Goal: Find specific page/section: Find specific page/section

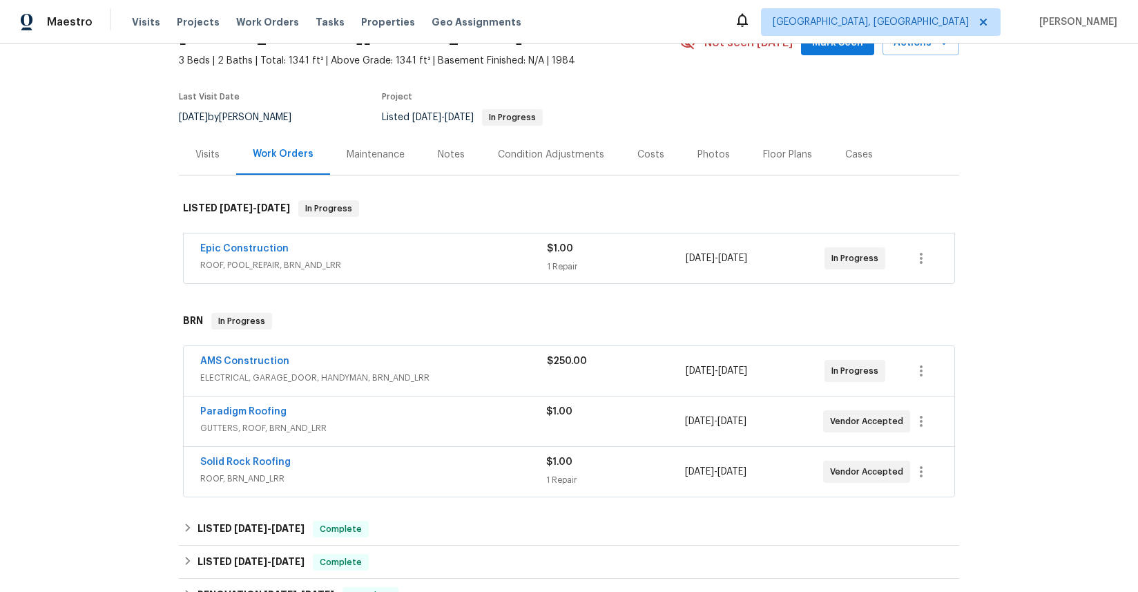
scroll to position [88, 0]
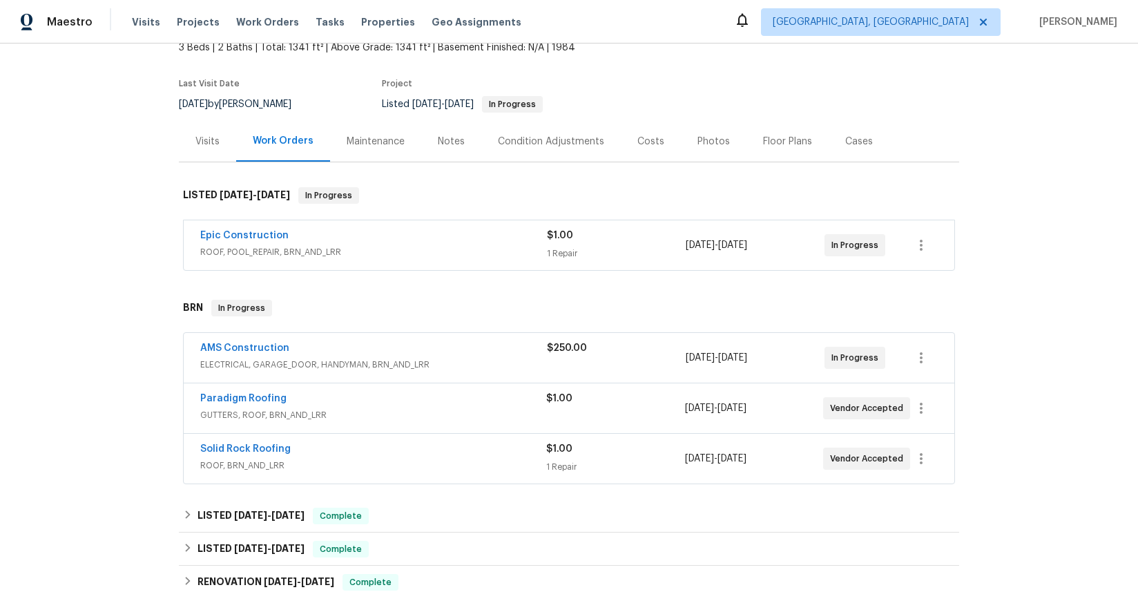
click at [249, 254] on span "ROOF, POOL_REPAIR, BRN_AND_LRR" at bounding box center [373, 252] width 347 height 14
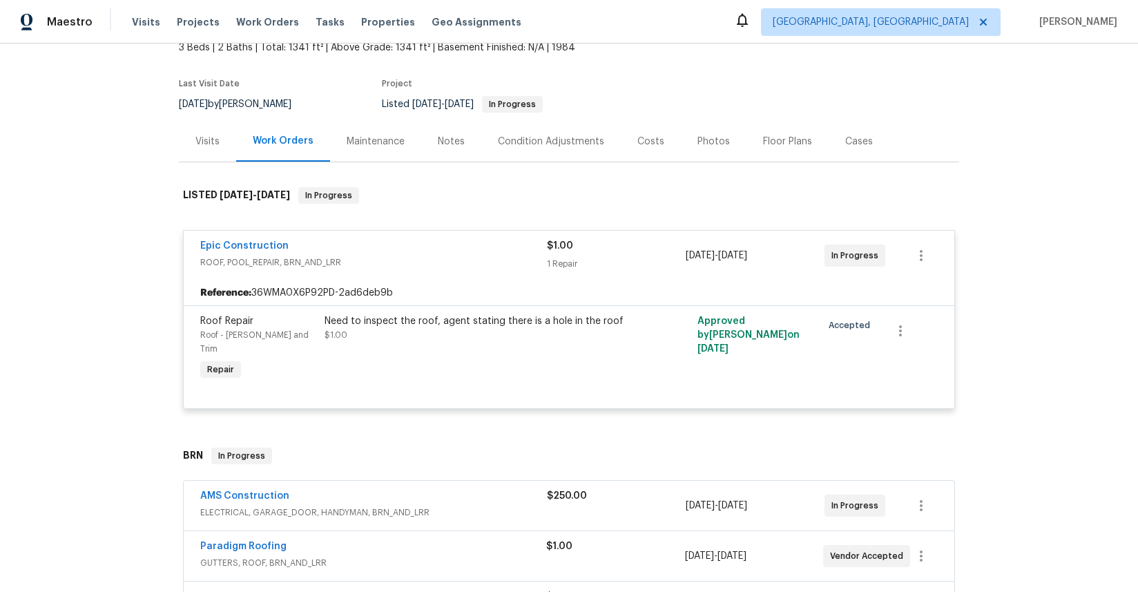
click at [140, 244] on div "Back to all projects [STREET_ADDRESS][PERSON_NAME] 3 Beds | 2 Baths | Total: 13…" at bounding box center [569, 318] width 1138 height 548
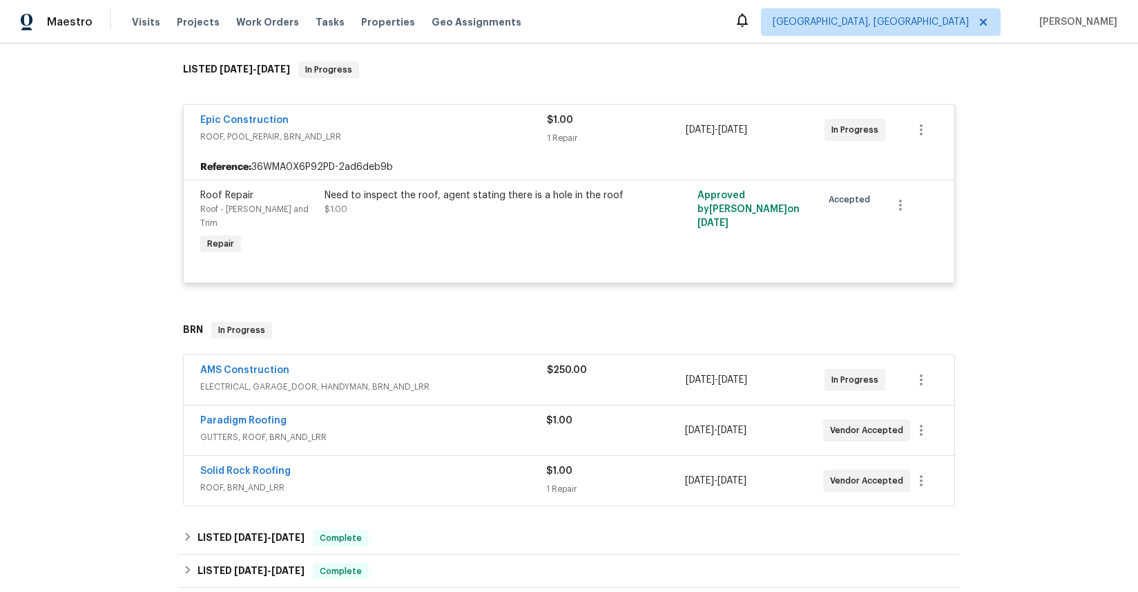
scroll to position [373, 0]
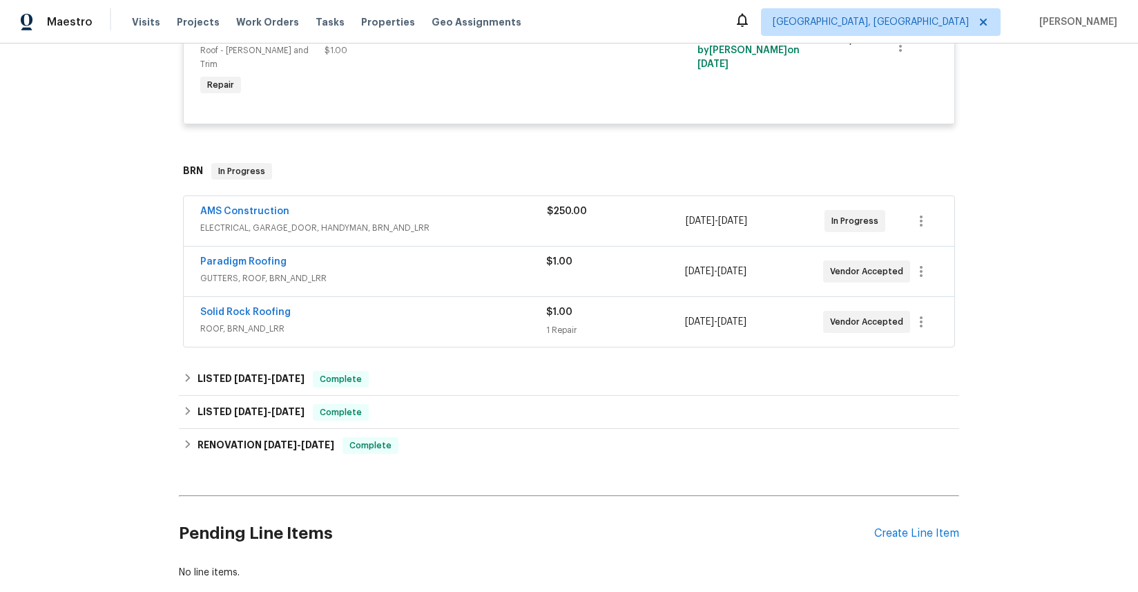
click at [241, 271] on span "GUTTERS, ROOF, BRN_AND_LRR" at bounding box center [373, 278] width 346 height 14
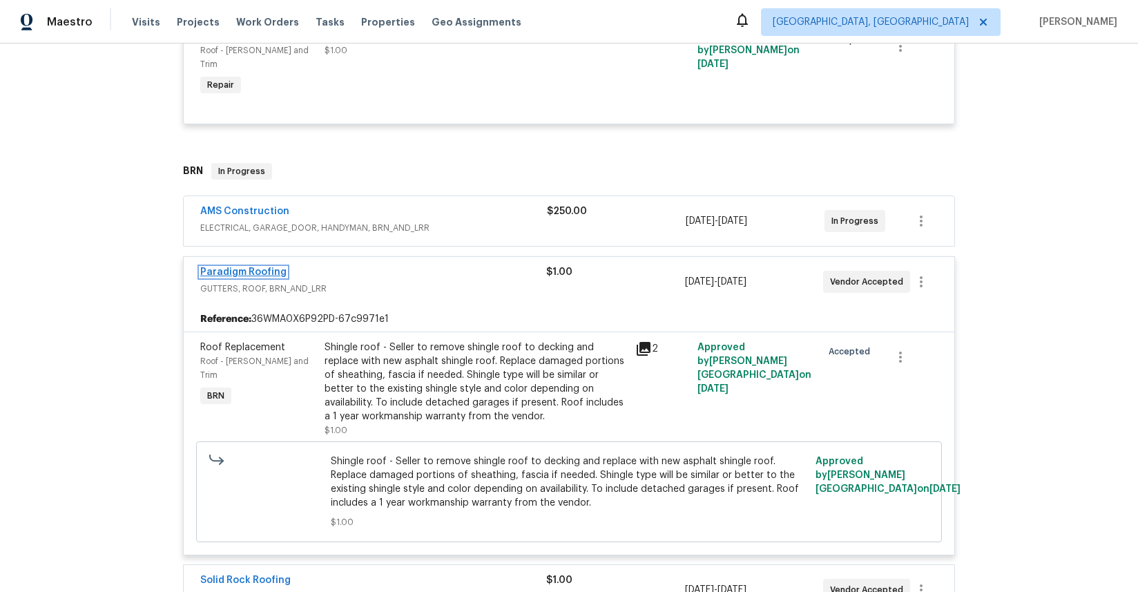
click at [254, 267] on link "Paradigm Roofing" at bounding box center [243, 272] width 86 height 10
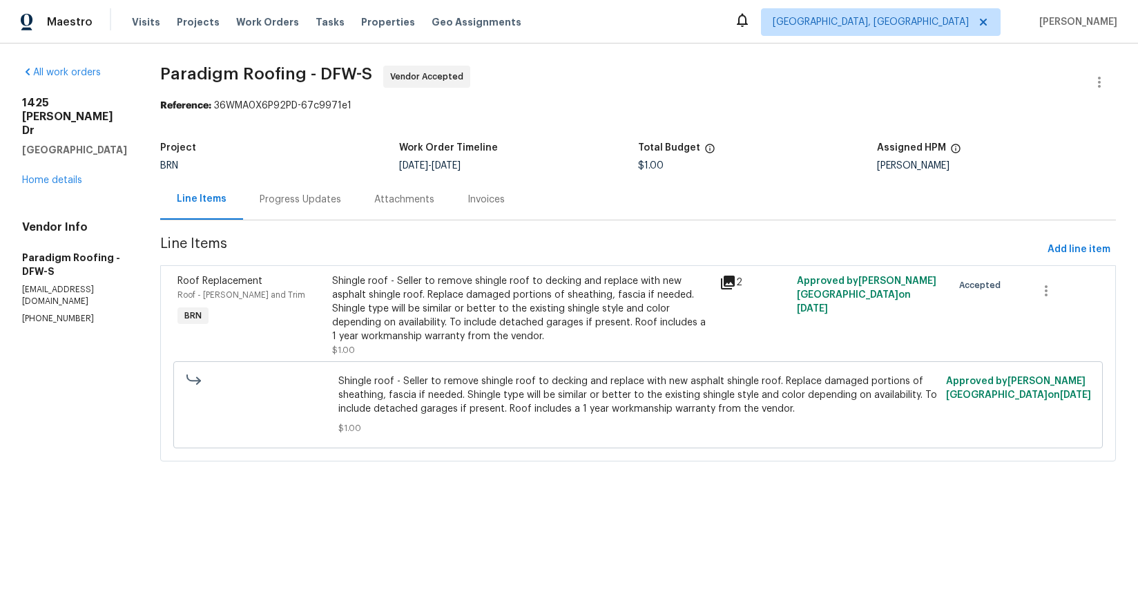
click at [314, 200] on div "Progress Updates" at bounding box center [301, 200] width 82 height 14
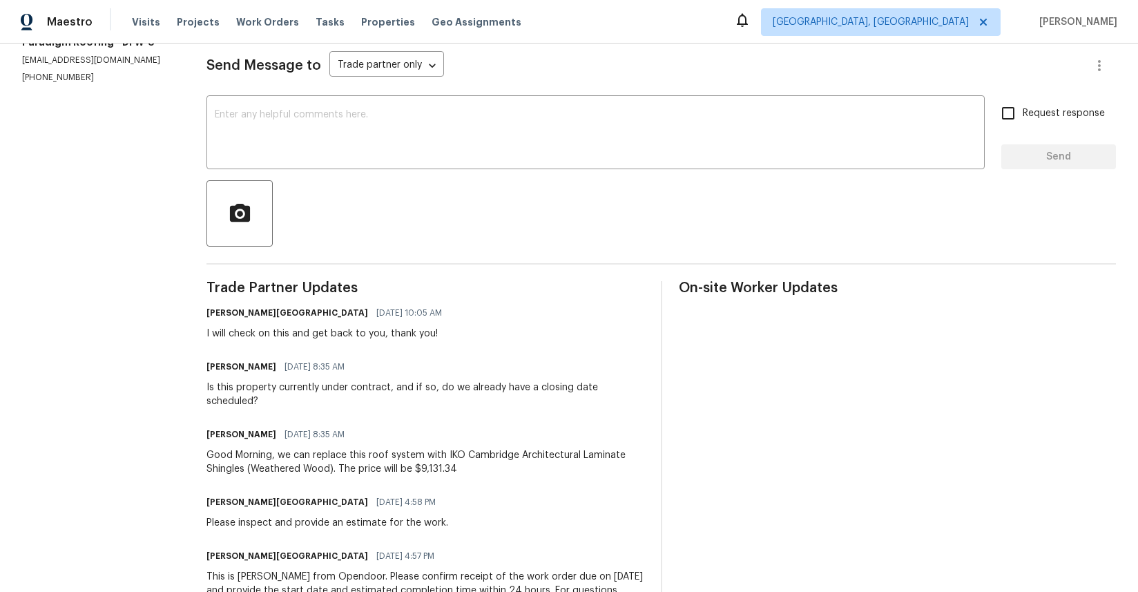
scroll to position [257, 0]
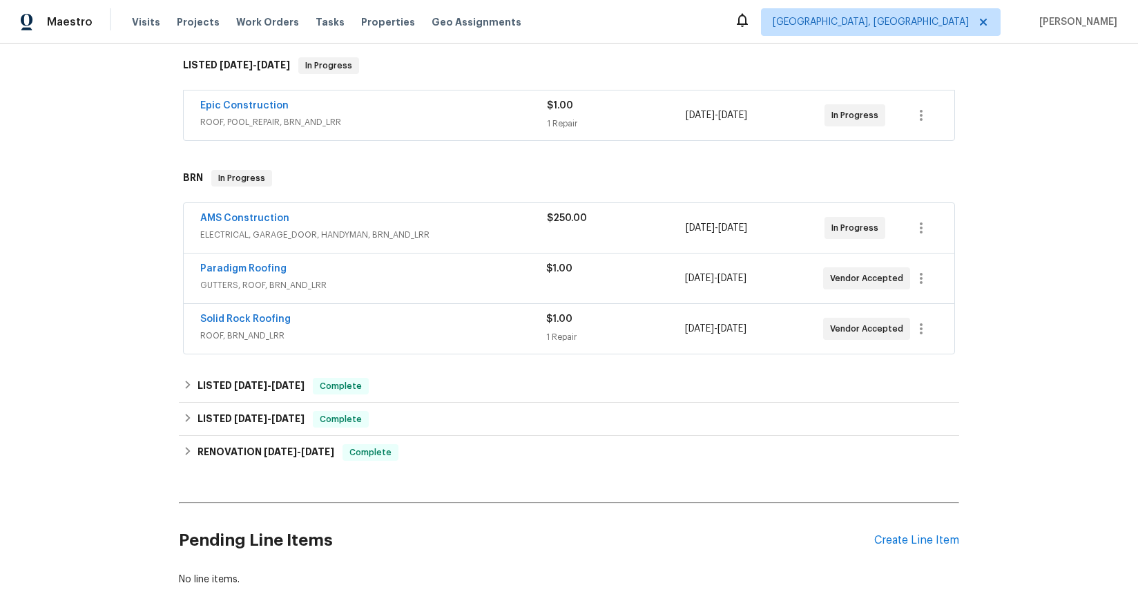
scroll to position [227, 0]
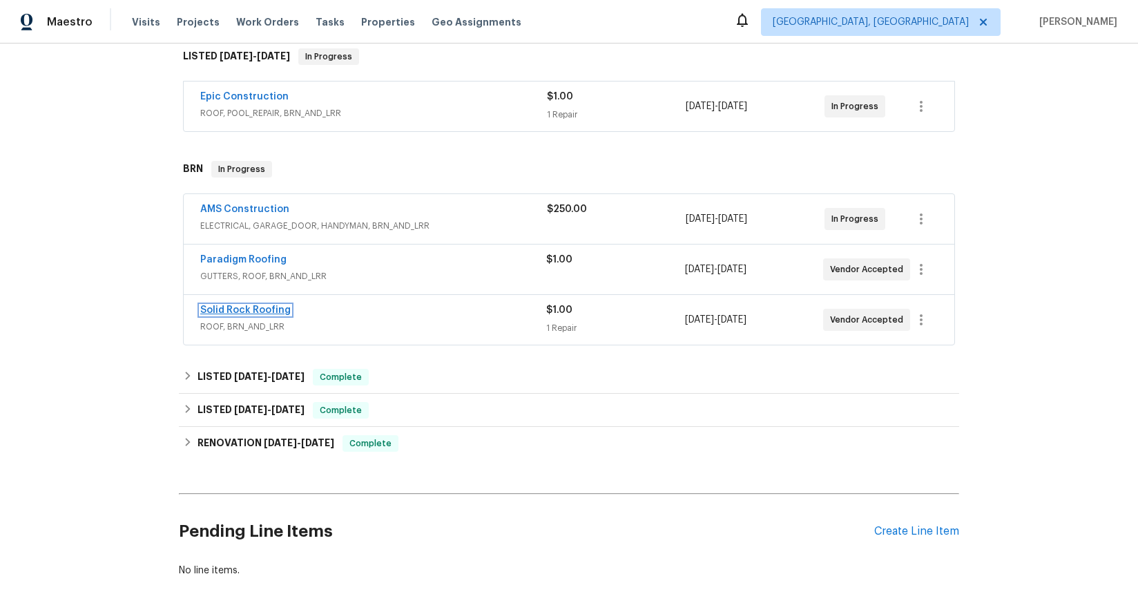
click at [249, 312] on link "Solid Rock Roofing" at bounding box center [245, 310] width 90 height 10
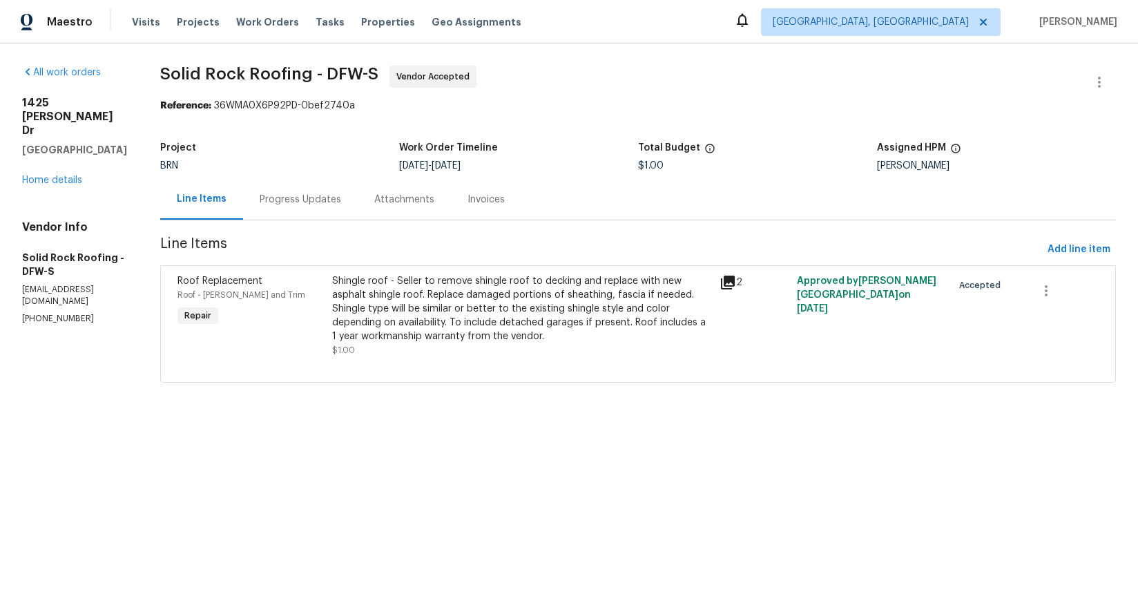
click at [294, 201] on div "Progress Updates" at bounding box center [301, 200] width 82 height 14
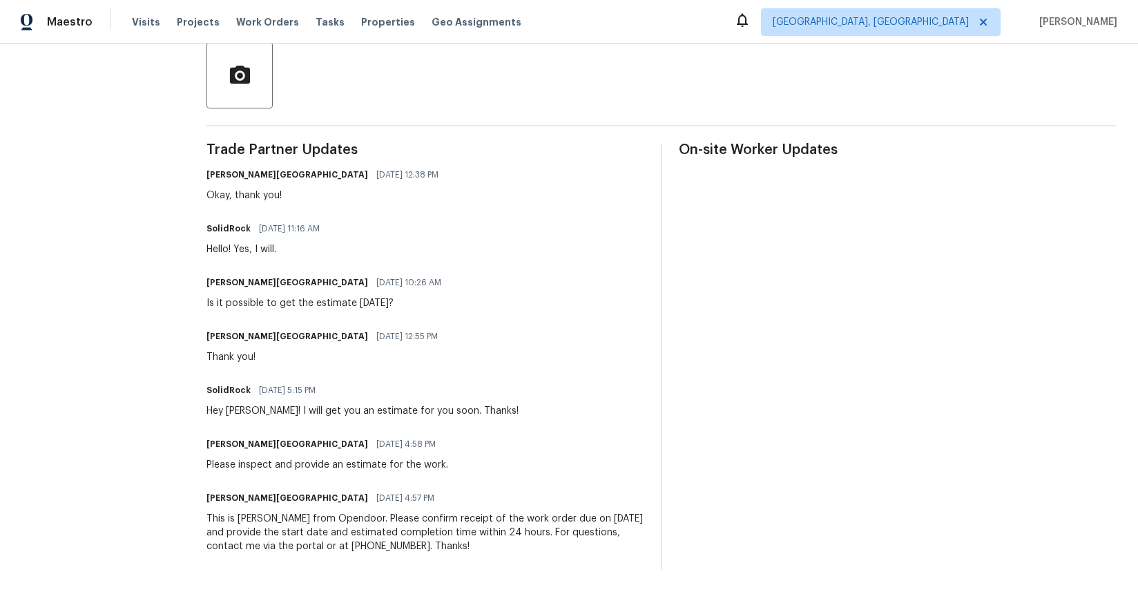
scroll to position [337, 0]
